Goal: Find specific page/section: Find specific page/section

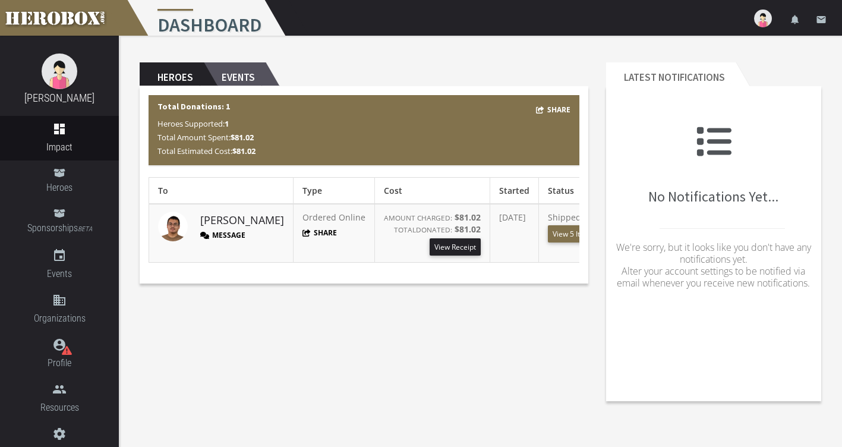
click at [235, 75] on h2 "Events" at bounding box center [235, 74] width 62 height 24
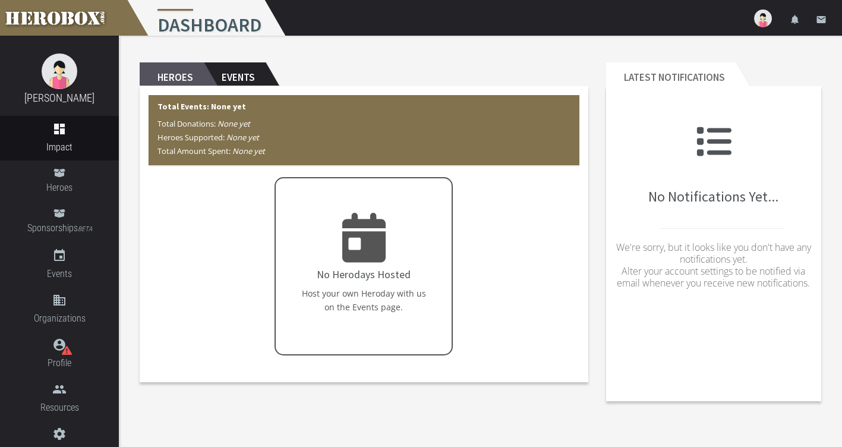
click at [171, 75] on h2 "Heroes" at bounding box center [172, 74] width 64 height 24
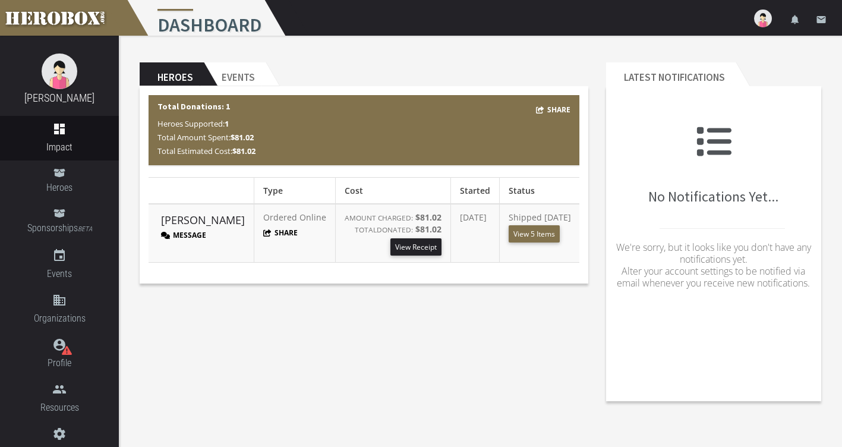
scroll to position [0, 43]
click at [505, 233] on button "View 5 Items" at bounding box center [530, 233] width 51 height 17
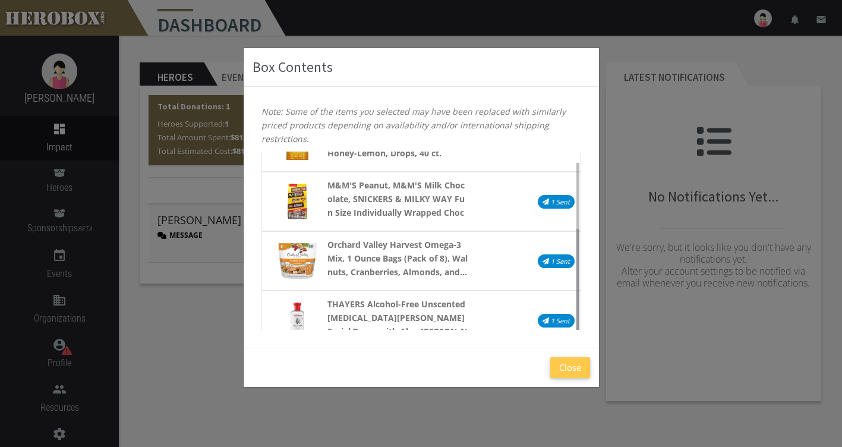
scroll to position [119, 0]
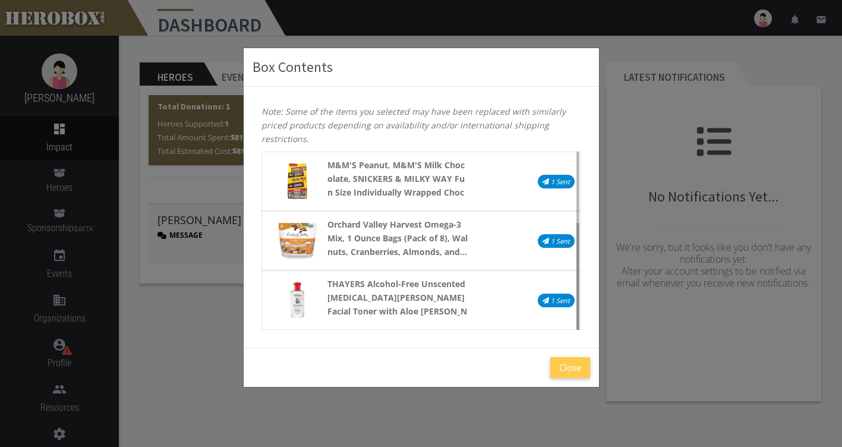
drag, startPoint x: 576, startPoint y: 202, endPoint x: 582, endPoint y: 302, distance: 100.6
click at [582, 302] on div "Lavazza Espresso Barista Gran Crema Whole Bean Coffee Blend, Medium Espresso Ro…" at bounding box center [421, 241] width 337 height 178
click at [573, 372] on button "Close" at bounding box center [570, 367] width 40 height 21
